Goal: Answer question/provide support: Share knowledge or assist other users

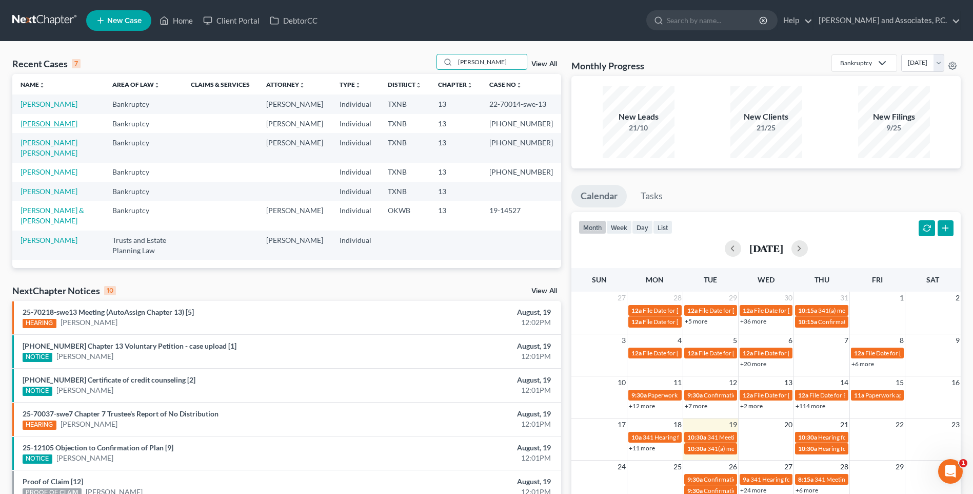
type input "[PERSON_NAME]"
click at [41, 128] on link "[PERSON_NAME]" at bounding box center [49, 123] width 57 height 9
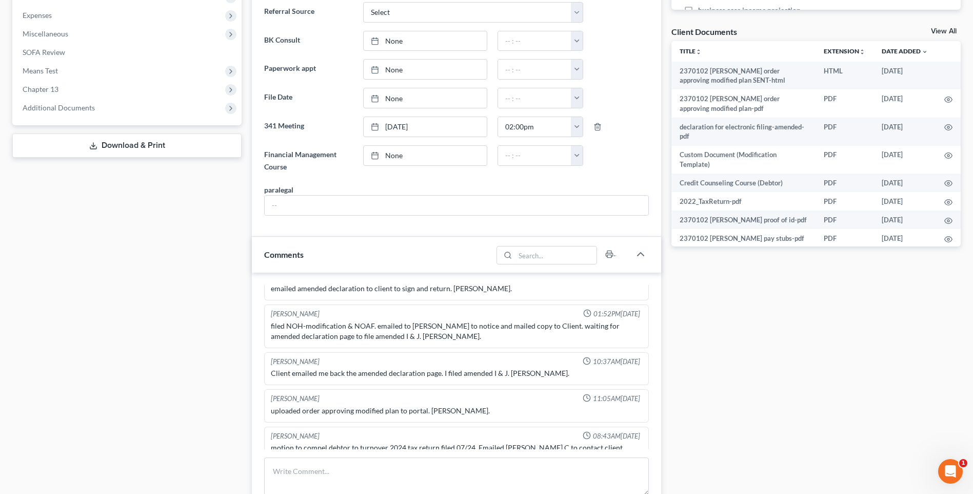
scroll to position [410, 0]
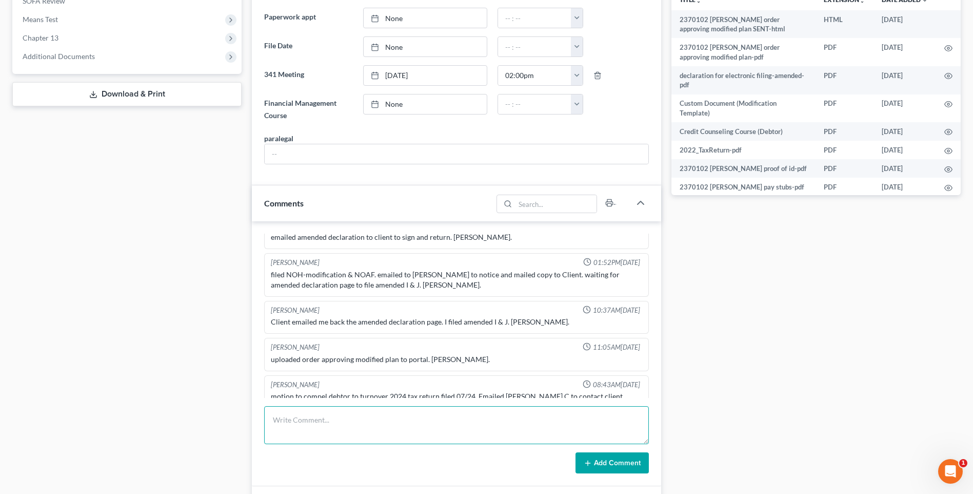
click at [304, 420] on textarea at bounding box center [456, 425] width 385 height 38
type textarea "Uploaded 2024 tax return and sent to the trustee. RA"
click at [610, 462] on button "Add Comment" at bounding box center [612, 463] width 73 height 22
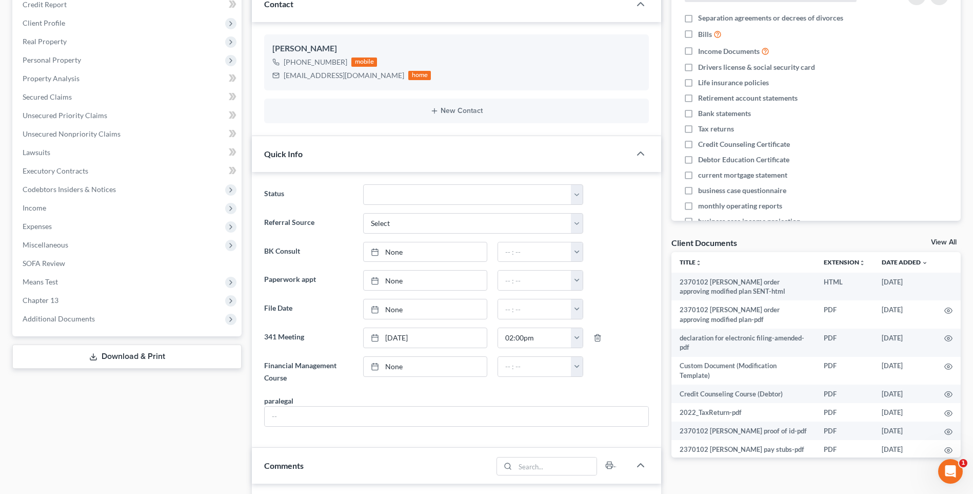
scroll to position [0, 0]
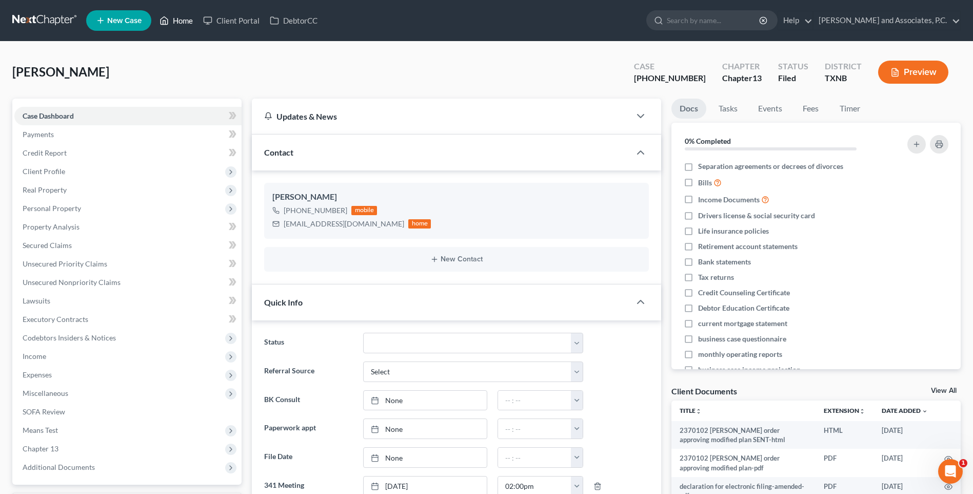
click at [188, 21] on link "Home" at bounding box center [176, 20] width 44 height 18
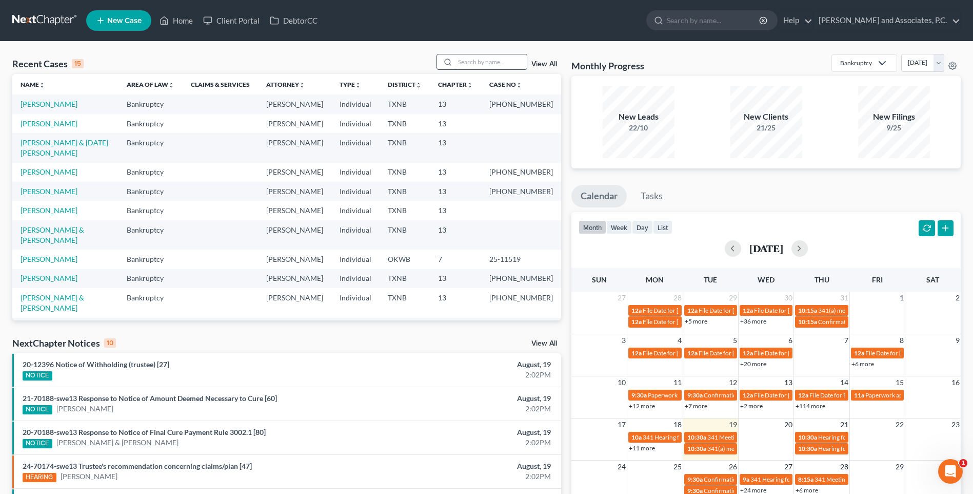
click at [469, 59] on input "search" at bounding box center [491, 61] width 72 height 15
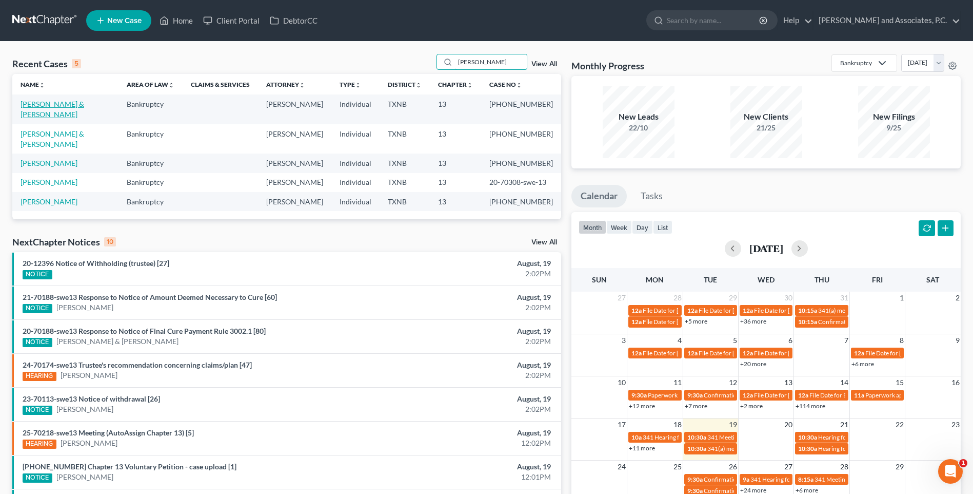
type input "[PERSON_NAME]"
click at [84, 105] on link "[PERSON_NAME] & [PERSON_NAME]" at bounding box center [53, 109] width 64 height 19
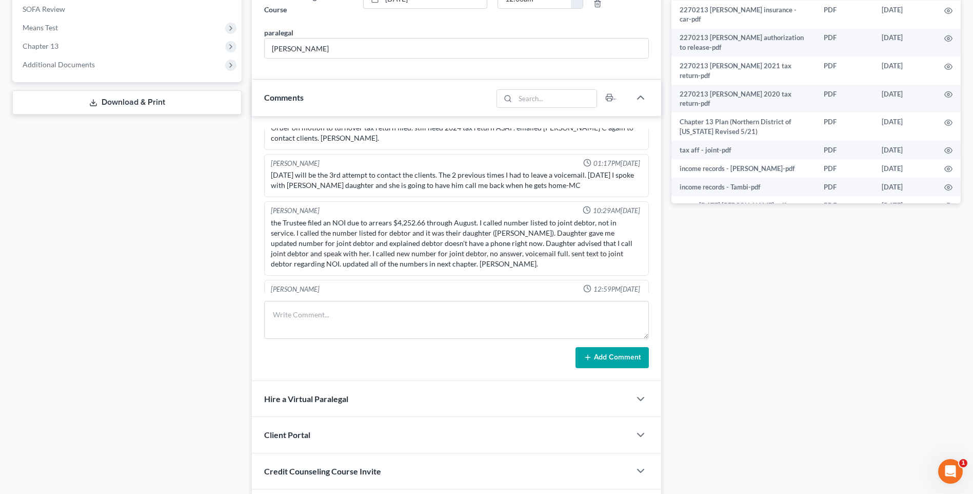
scroll to position [410, 0]
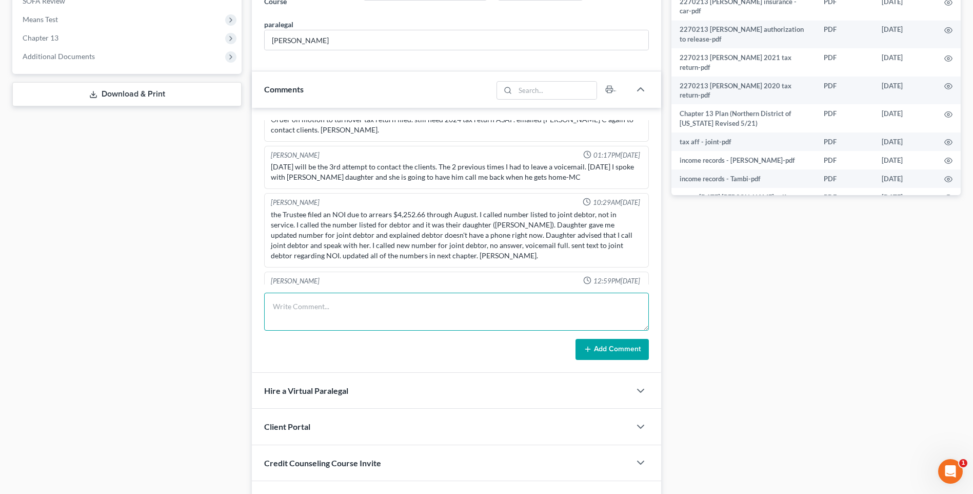
click at [310, 315] on textarea at bounding box center [456, 311] width 385 height 38
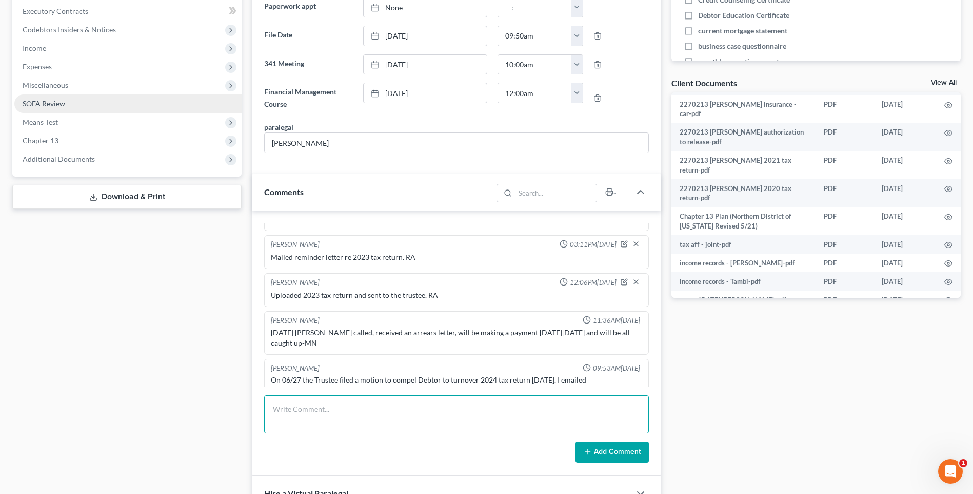
scroll to position [473, 0]
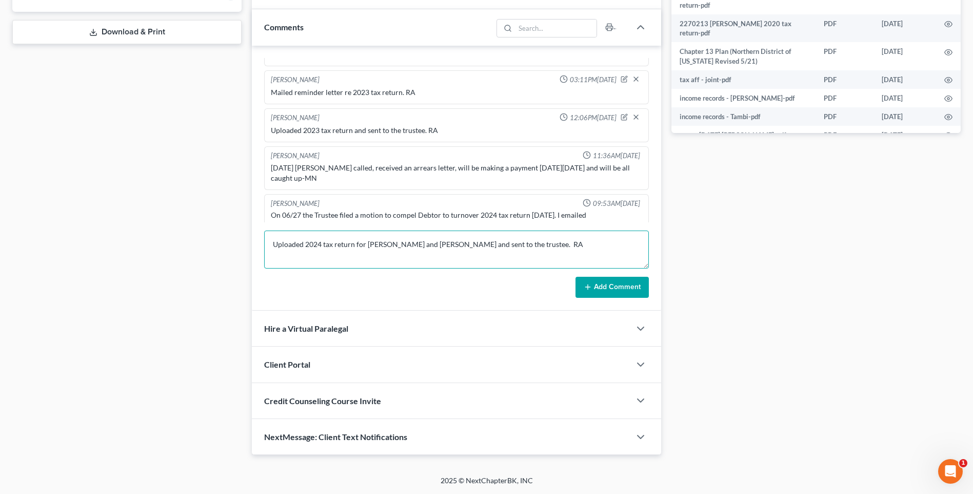
type textarea "Uploaded 2024 tax return for [PERSON_NAME] and [PERSON_NAME] and sent to the tr…"
click at [613, 285] on button "Add Comment" at bounding box center [612, 288] width 73 height 22
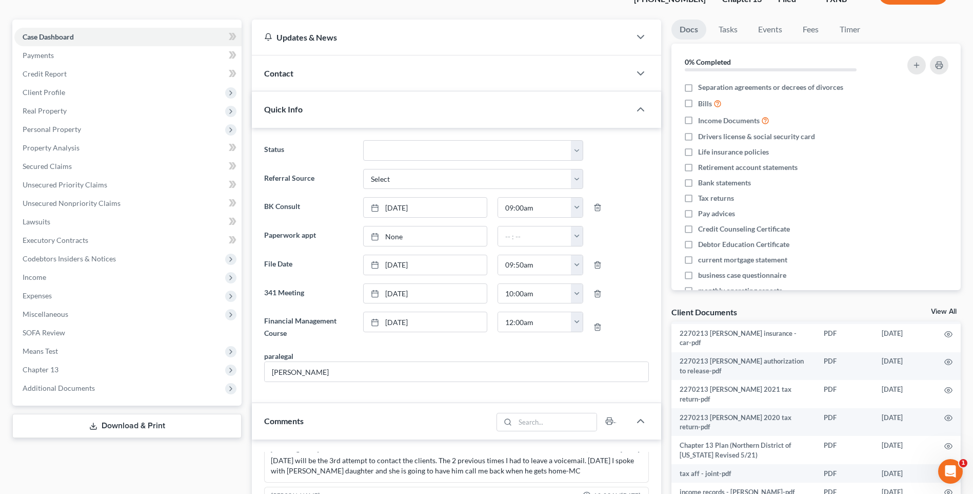
scroll to position [0, 0]
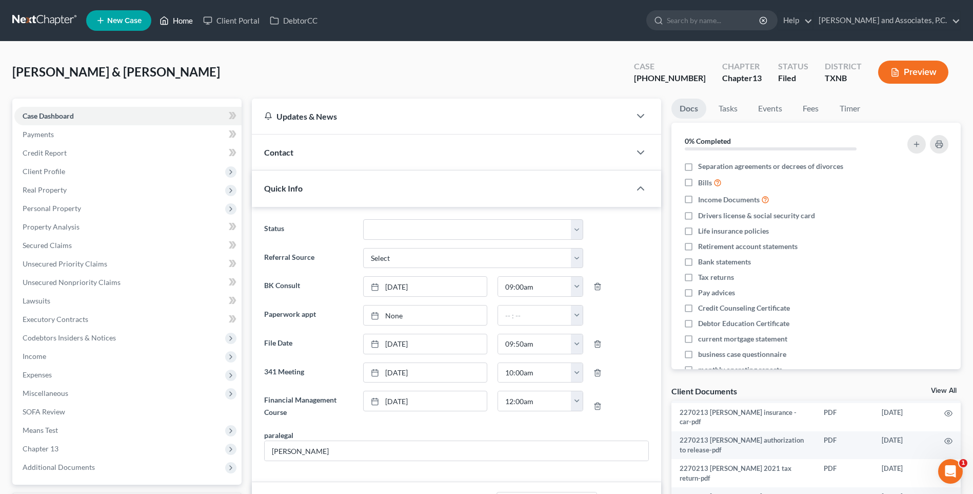
click at [183, 22] on link "Home" at bounding box center [176, 20] width 44 height 18
